Goal: Information Seeking & Learning: Learn about a topic

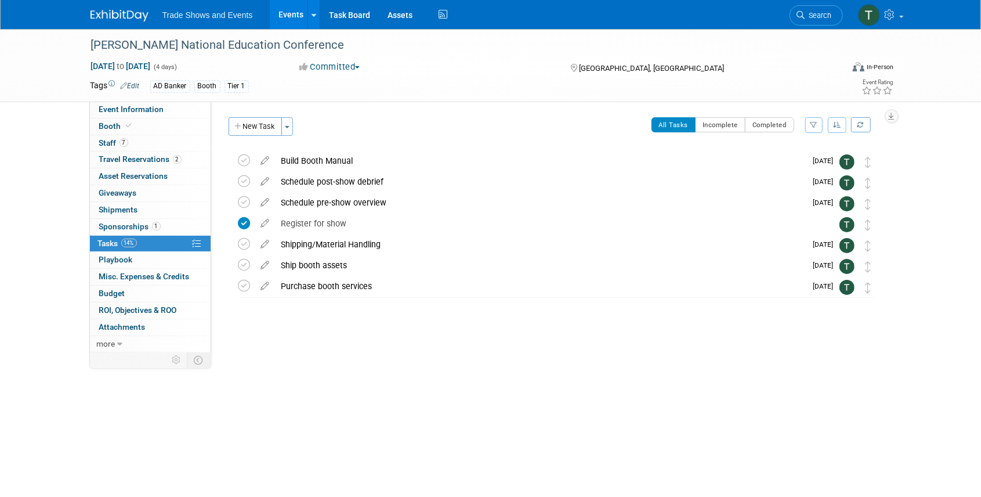
click at [812, 10] on link "Search" at bounding box center [816, 15] width 53 height 20
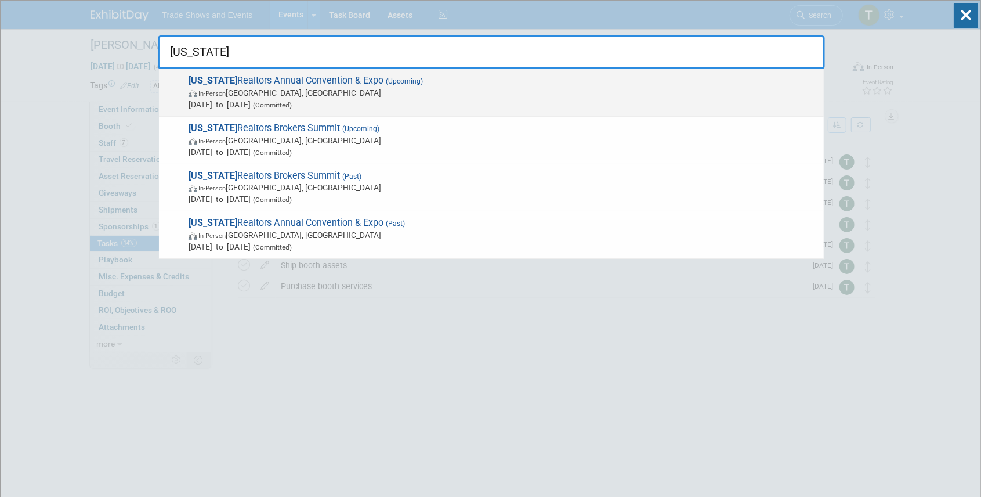
type input "[US_STATE]"
click at [283, 79] on span "[US_STATE] Realtors Annual Convention & Expo (Upcoming) In-Person [GEOGRAPHIC_D…" at bounding box center [501, 92] width 633 height 35
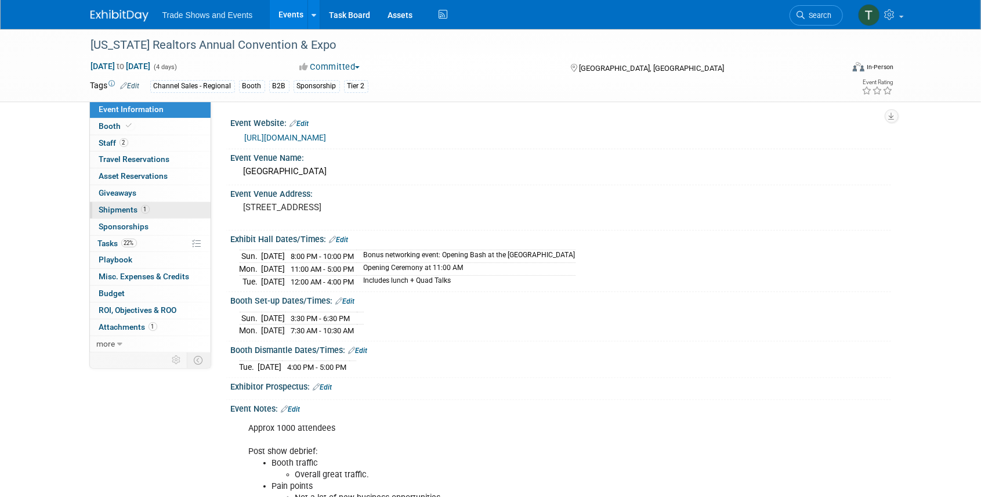
click at [127, 207] on span "Shipments 1" at bounding box center [124, 209] width 50 height 9
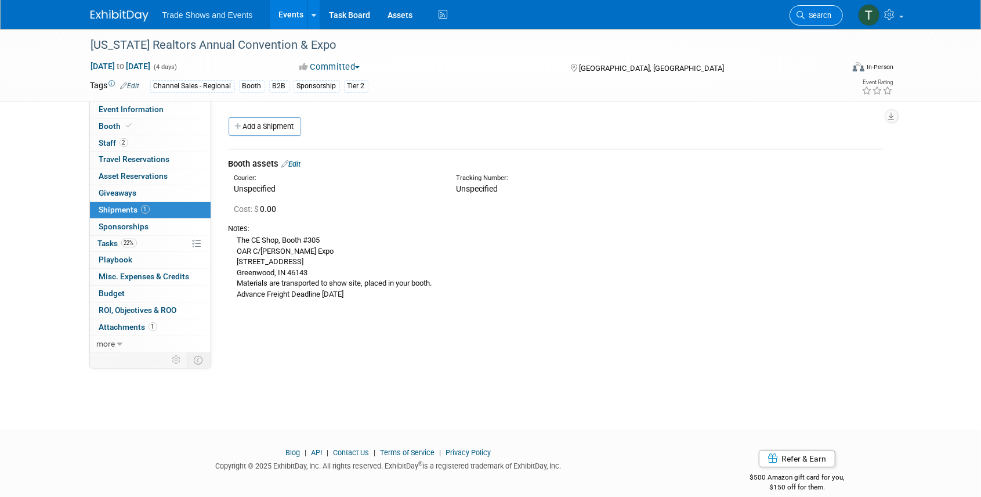
click at [811, 17] on span "Search" at bounding box center [818, 15] width 27 height 9
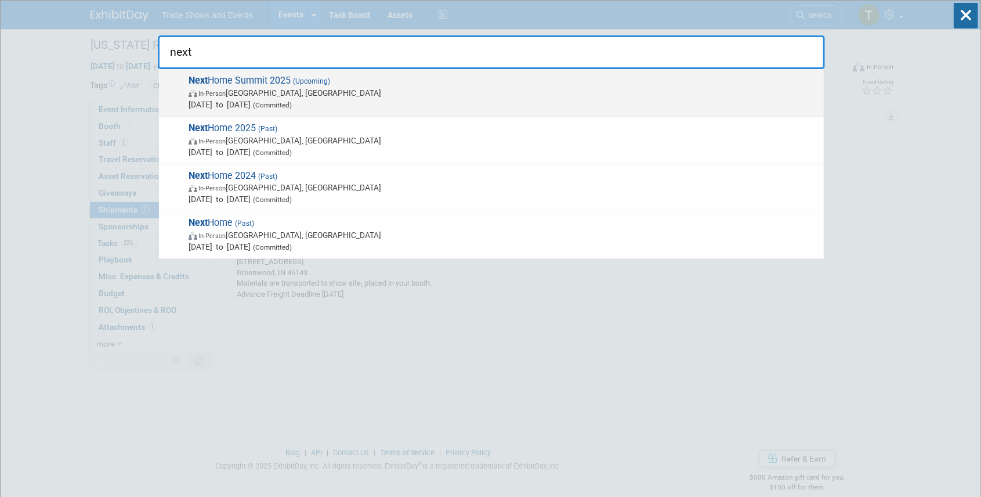
type input "next"
click at [238, 82] on span "Next Home Summit 2025 (Upcoming) In-Person Phoenix, AZ Sep 4, 2025 to Sep 5, 20…" at bounding box center [501, 92] width 633 height 35
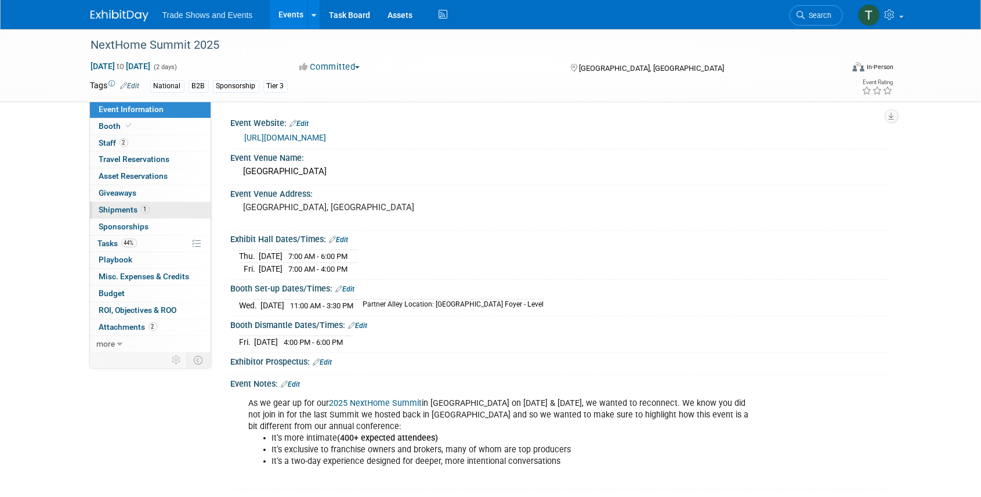
click at [118, 213] on link "1 Shipments 1" at bounding box center [150, 210] width 121 height 16
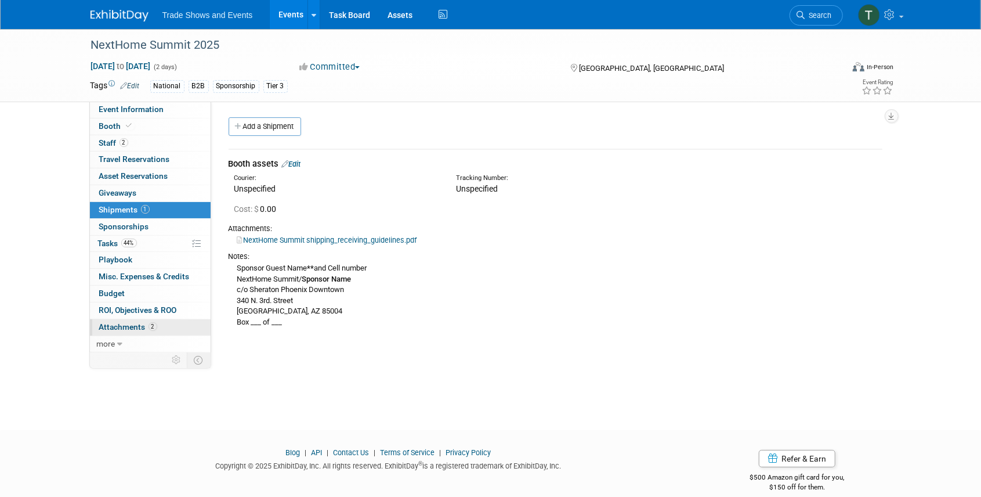
click at [126, 322] on span "Attachments 2" at bounding box center [128, 326] width 58 height 9
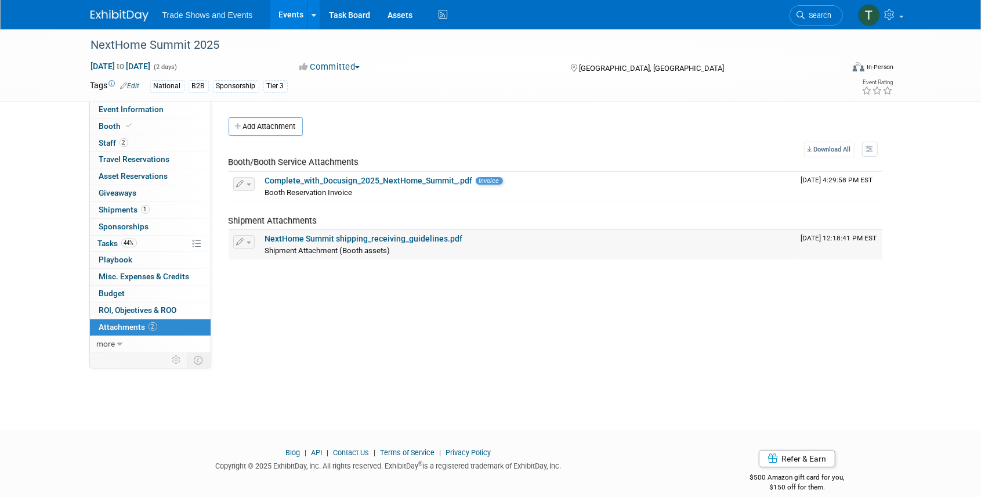
click at [361, 234] on link "NextHome Summit shipping_receiving_guidelines.pdf" at bounding box center [364, 238] width 198 height 9
click at [819, 21] on link "Search" at bounding box center [816, 15] width 53 height 20
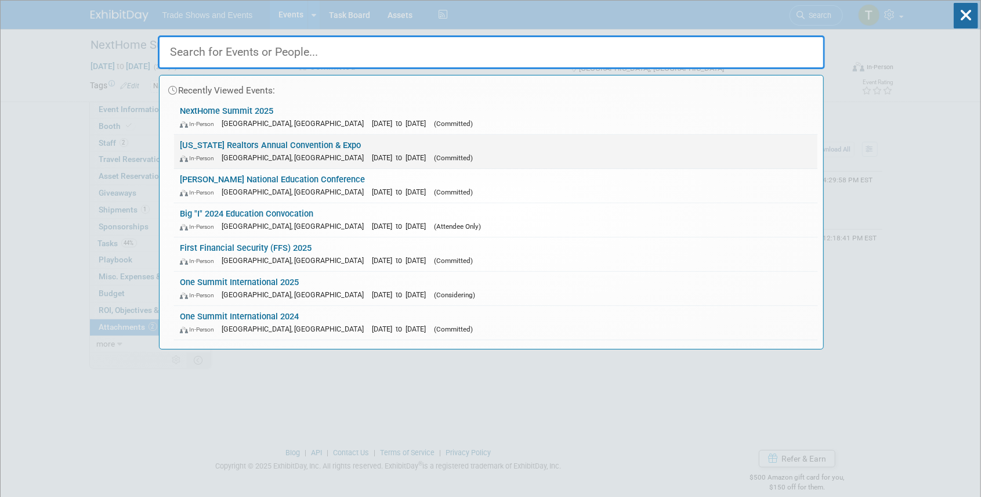
click at [303, 146] on link "Ohio Realtors Annual Convention & Expo In-Person Cleveland, OH Sep 14, 2025 to …" at bounding box center [495, 152] width 643 height 34
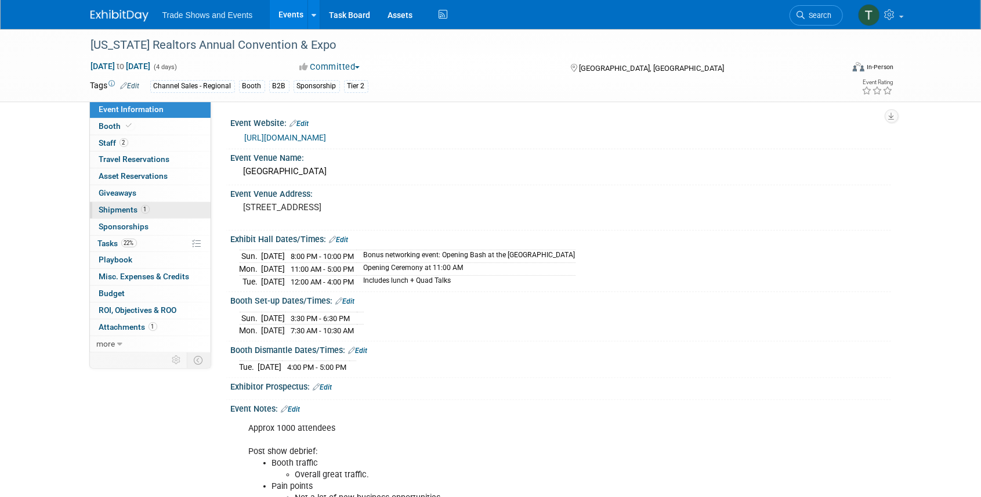
click at [121, 206] on span "Shipments 1" at bounding box center [124, 209] width 50 height 9
